Goal: Transaction & Acquisition: Purchase product/service

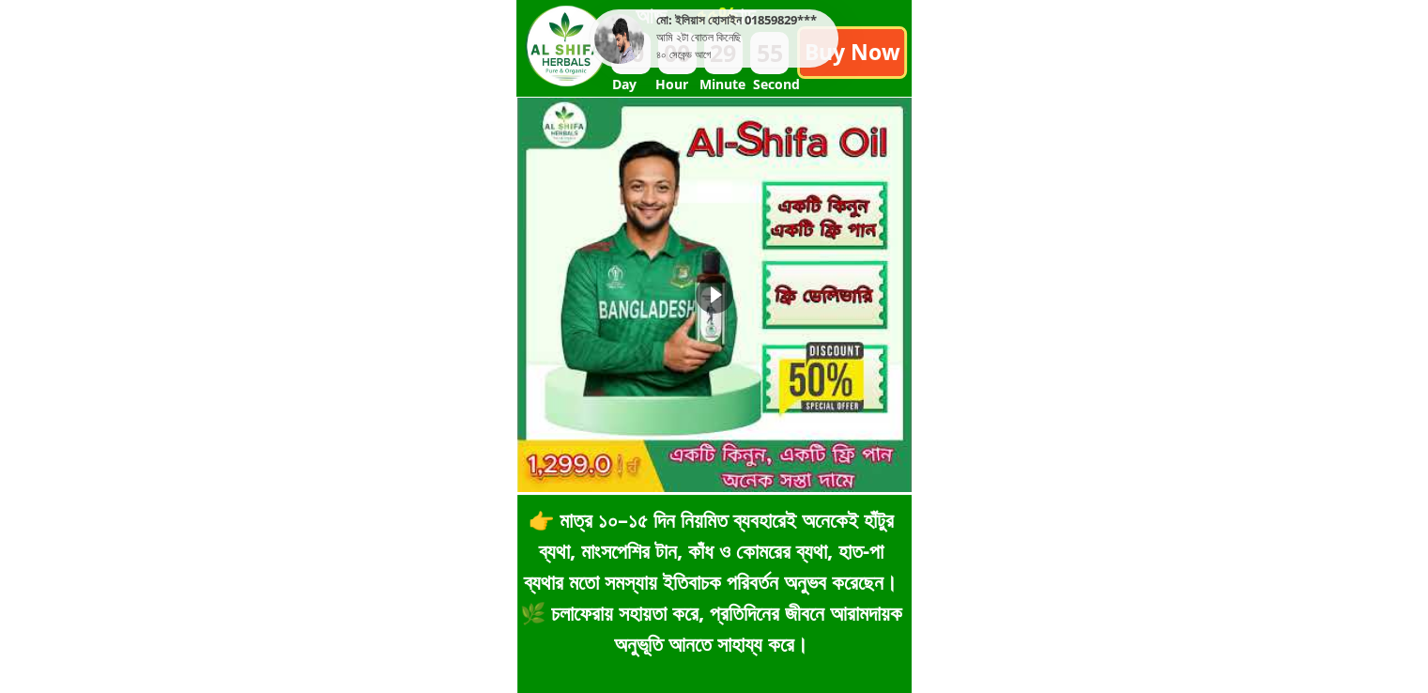
click at [842, 69] on p "Buy Now" at bounding box center [852, 52] width 104 height 47
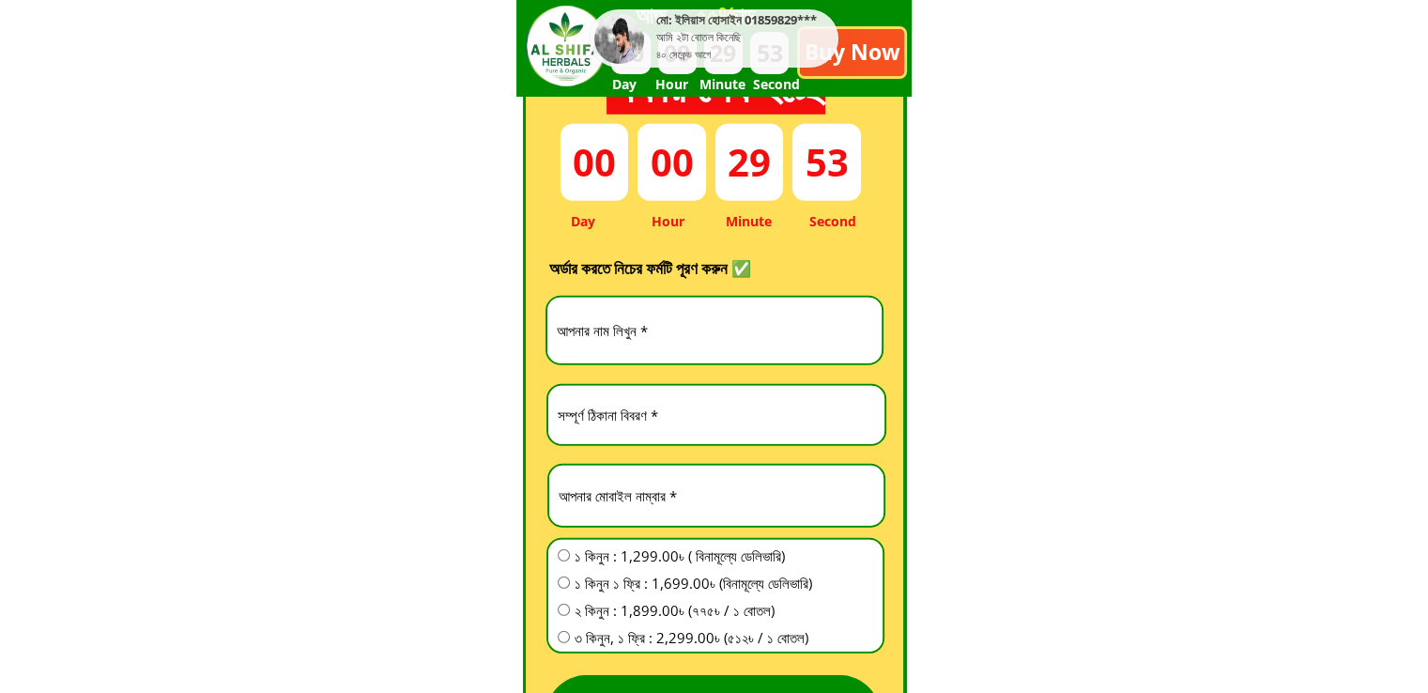
scroll to position [5228, 0]
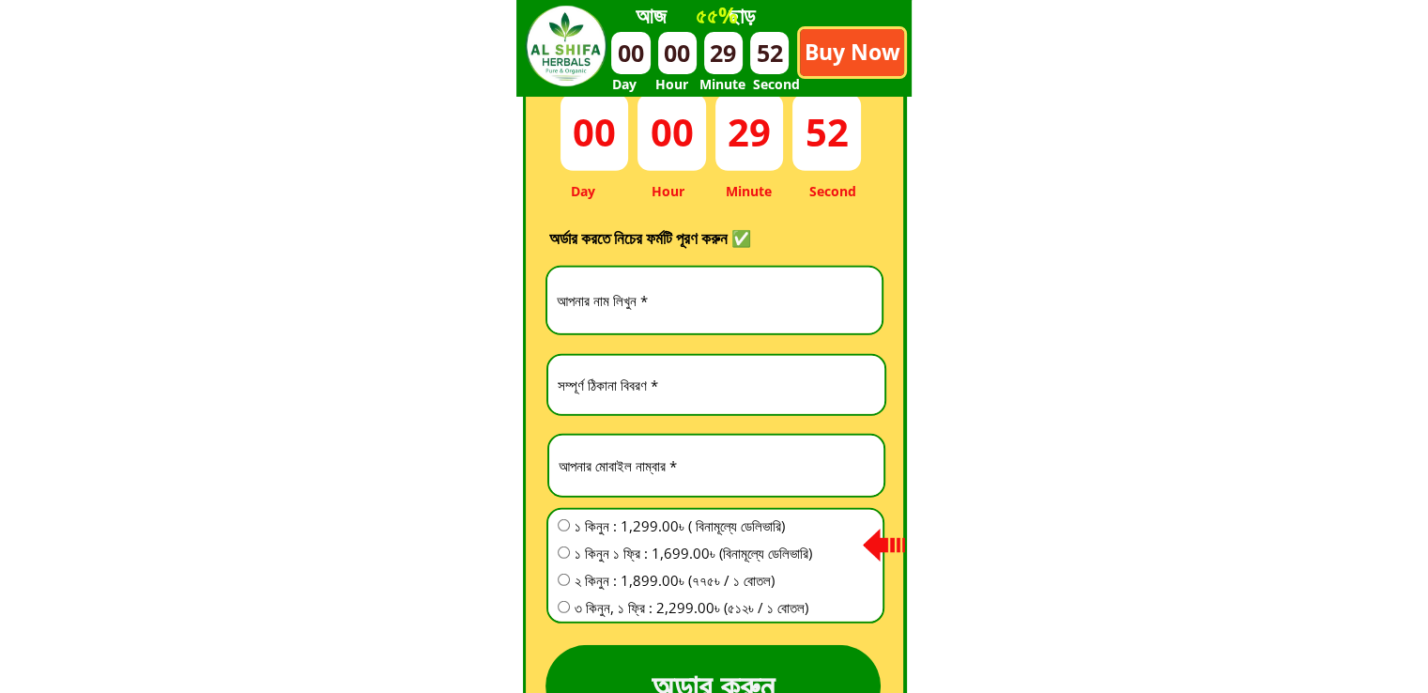
click at [789, 305] on input "text" at bounding box center [714, 301] width 325 height 67
click at [693, 283] on input "text" at bounding box center [714, 301] width 325 height 67
paste input "Maya [DEMOGRAPHIC_DATA]"
type input "Maya [DEMOGRAPHIC_DATA]"
click at [701, 390] on input "text" at bounding box center [716, 385] width 327 height 58
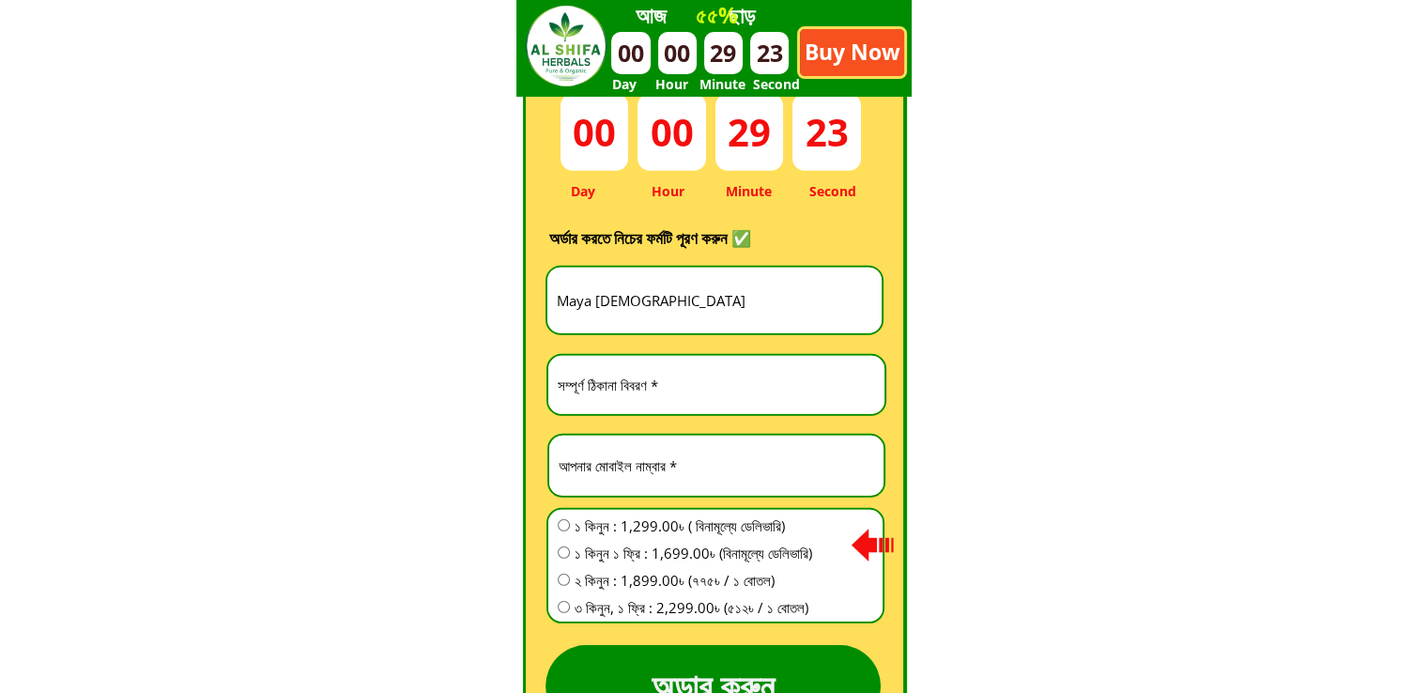
click at [658, 453] on input "number" at bounding box center [716, 466] width 325 height 60
paste input "01798632063"
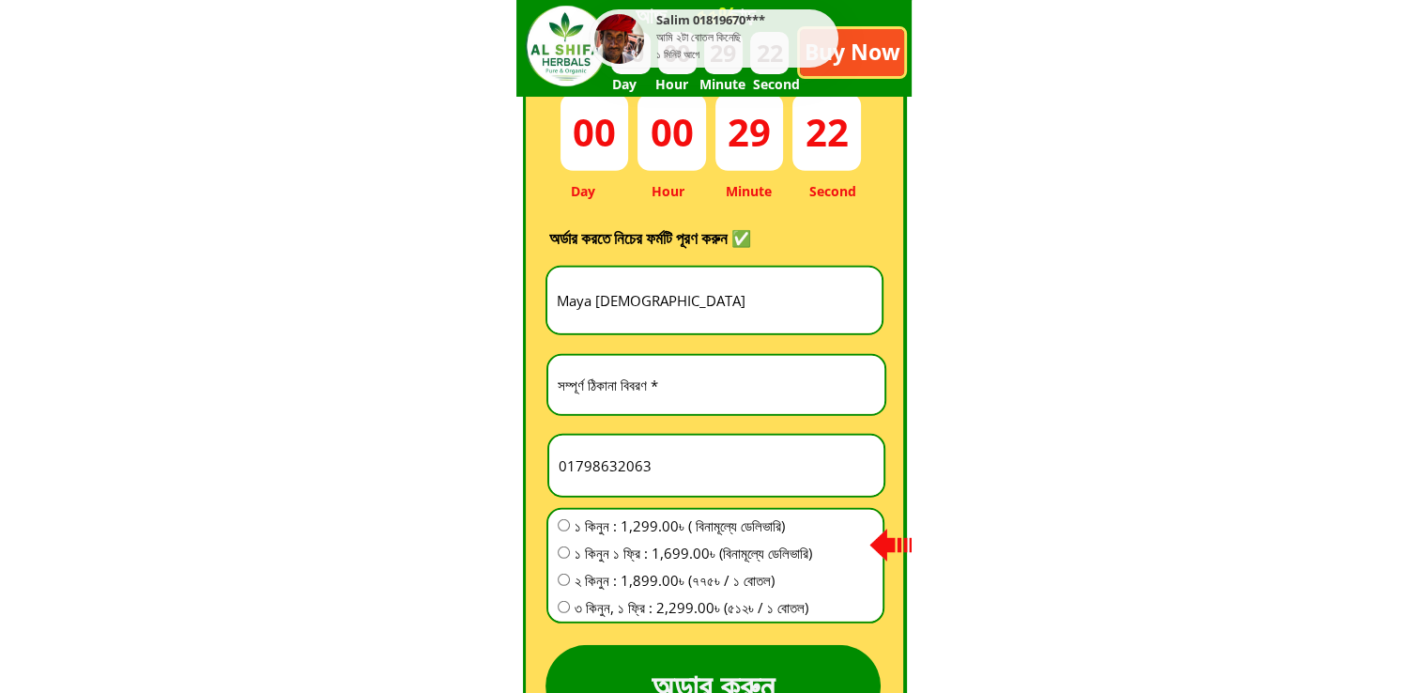
type input "01798632063"
click at [638, 556] on span "১ কিনুন ১ ফ্রি : 1,699.00৳ (বিনামূল্যে ডেলিভারি)" at bounding box center [694, 553] width 238 height 23
radio input "true"
click at [683, 387] on input "text" at bounding box center [716, 385] width 327 height 58
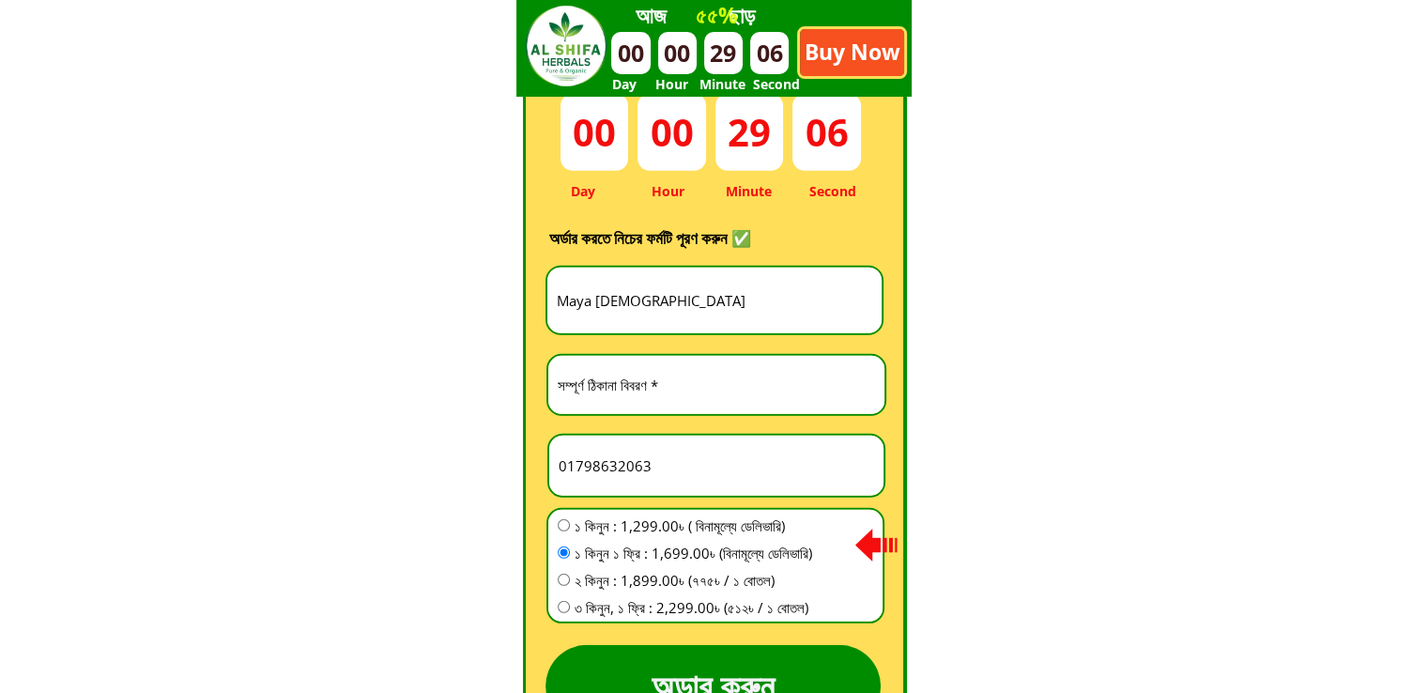
click at [652, 395] on input "text" at bounding box center [716, 385] width 327 height 58
paste input "গ্রাম: [GEOGRAPHIC_DATA], থানা: বাঞ্ছারামপুর, জেলা: ব্রাহ্মণবাড়িয়া, [GEOGRAPHIC…"
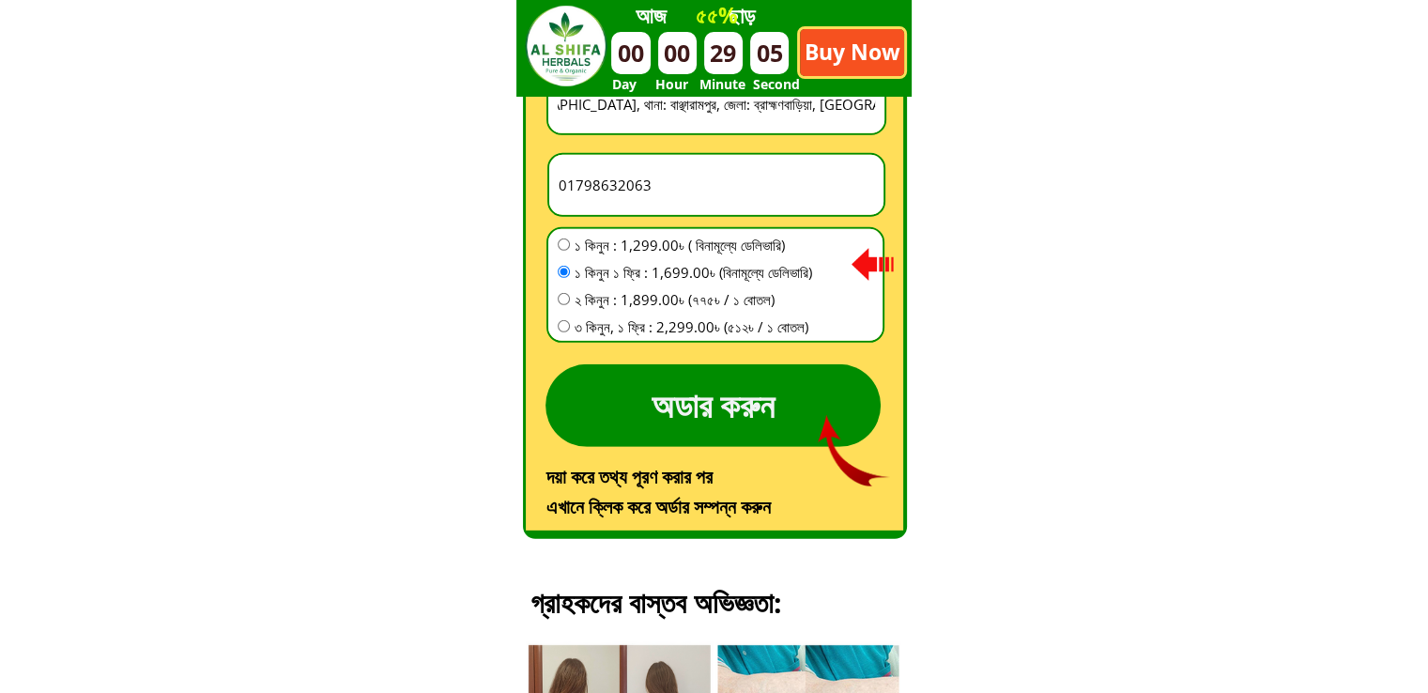
scroll to position [5510, 0]
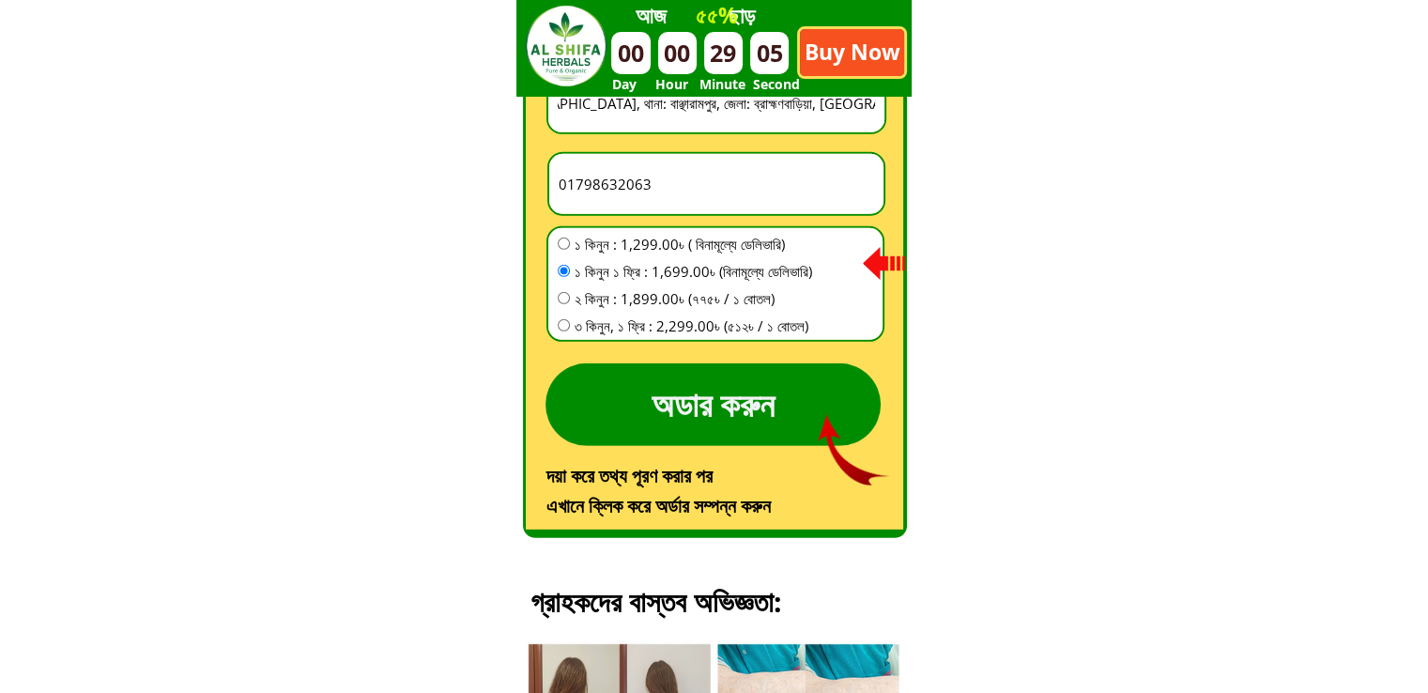
type input "গ্রাম: [GEOGRAPHIC_DATA], থানা: বাঞ্ছারামপুর, জেলা: ব্রাহ্মণবাড়িয়া, [GEOGRAPHIC…"
click at [703, 407] on p "অডার করুন" at bounding box center [712, 405] width 335 height 84
